Goal: Task Accomplishment & Management: Manage account settings

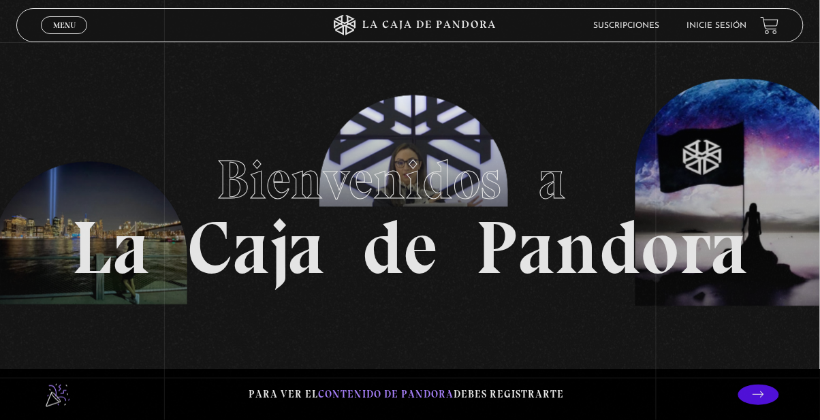
click at [709, 30] on link "Inicie sesión" at bounding box center [717, 26] width 60 height 8
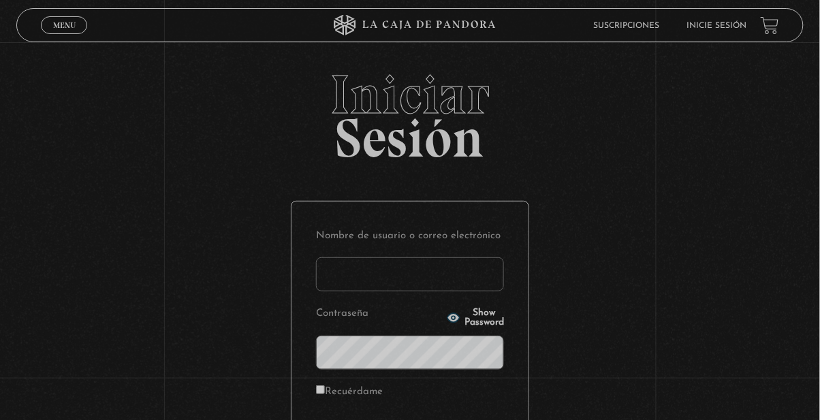
click at [357, 275] on input "Nombre de usuario o correo electrónico" at bounding box center [410, 274] width 188 height 34
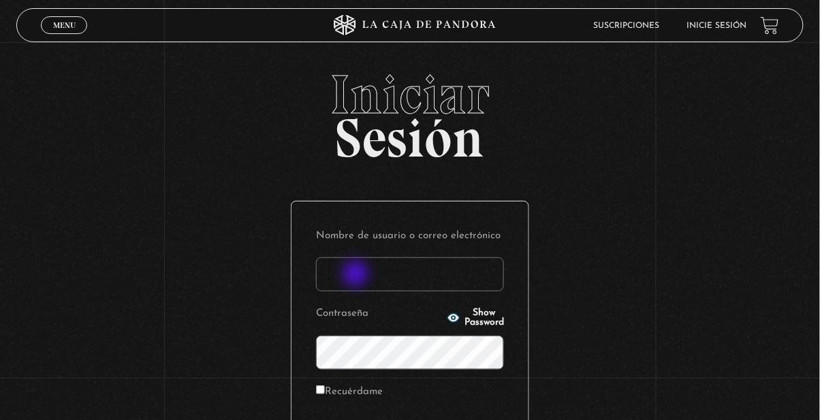
type input "[PERSON_NAME] S"
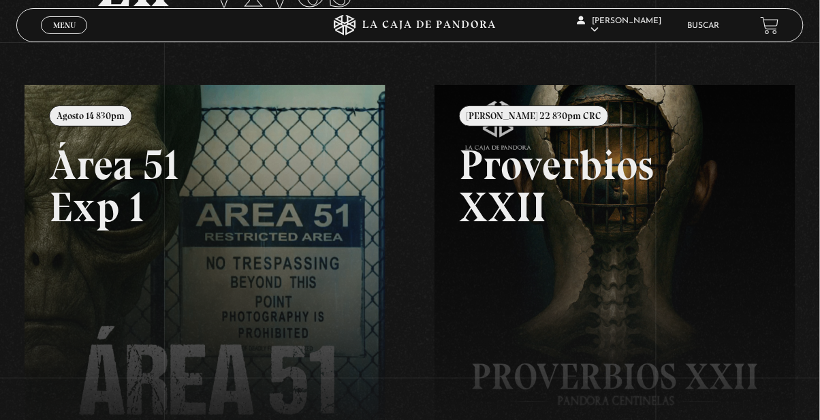
click at [161, 254] on link at bounding box center [435, 295] width 820 height 420
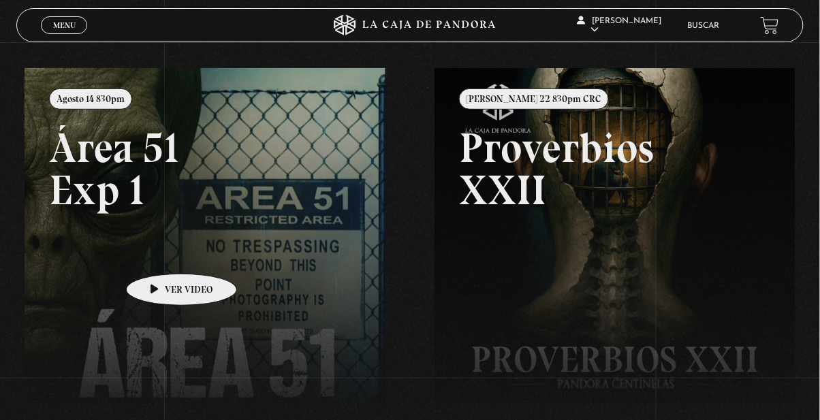
scroll to position [167, 0]
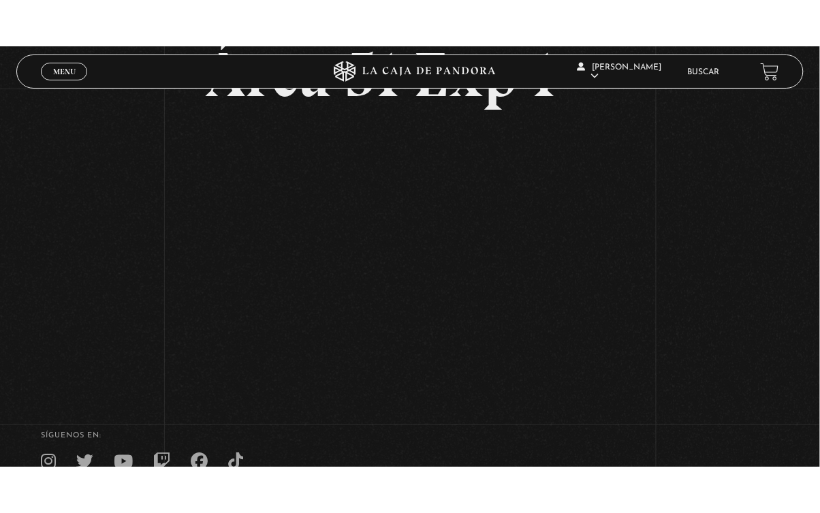
scroll to position [112, 0]
